Goal: Book appointment/travel/reservation

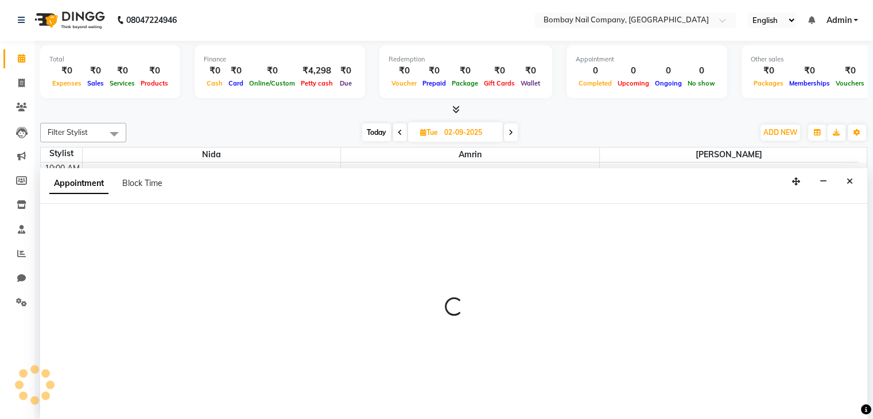
scroll to position [263, 0]
select select "90273"
select select "tentative"
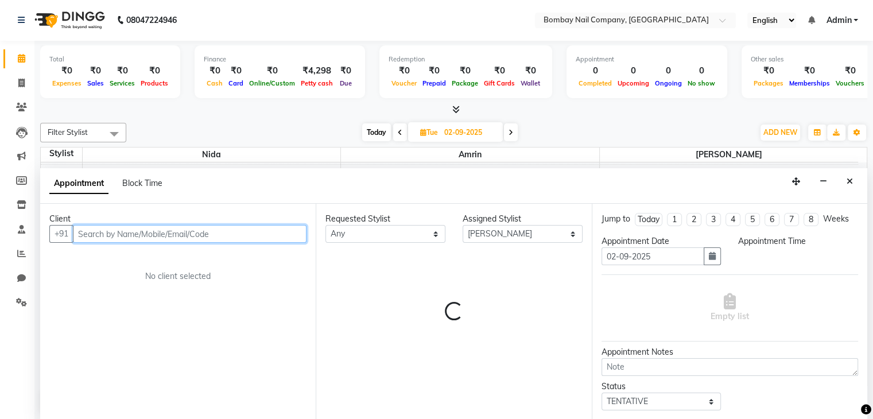
select select "960"
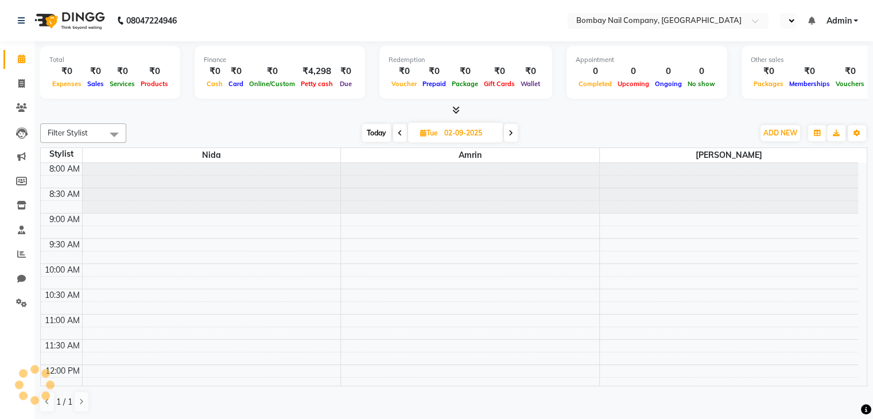
select select "en"
